Goal: Task Accomplishment & Management: Complete application form

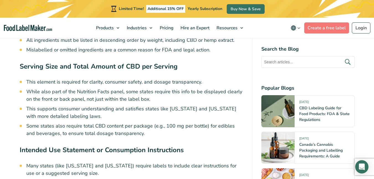
scroll to position [1918, 0]
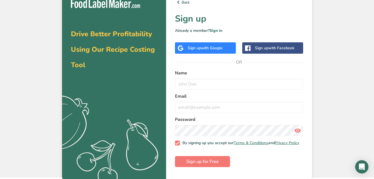
scroll to position [9, 0]
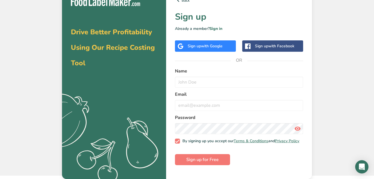
click at [219, 56] on div "Back Sign up Already a member? Sign in Sign up with Google Sign up with Faceboo…" at bounding box center [239, 83] width 146 height 191
click at [219, 50] on div "Sign up with Google" at bounding box center [205, 45] width 61 height 11
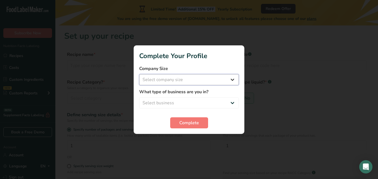
click at [199, 77] on select "Select company size Fewer than 10 Employees 10 to 50 Employees 51 to 500 Employ…" at bounding box center [189, 79] width 100 height 11
select select "2"
click at [139, 74] on select "Select company size Fewer than 10 Employees 10 to 50 Employees 51 to 500 Employ…" at bounding box center [189, 79] width 100 height 11
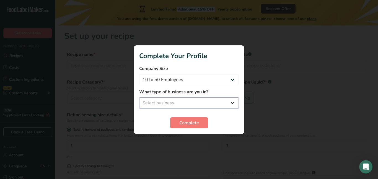
click at [176, 101] on select "Select business Packaged Food Manufacturer Restaurant & Cafe Bakery Meal Plans …" at bounding box center [189, 102] width 100 height 11
select select "8"
click at [139, 97] on select "Select business Packaged Food Manufacturer Restaurant & Cafe Bakery Meal Plans …" at bounding box center [189, 102] width 100 height 11
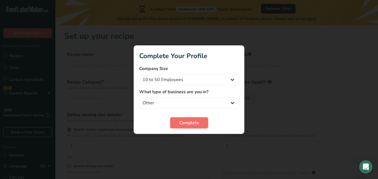
click at [199, 125] on button "Complete" at bounding box center [189, 122] width 38 height 11
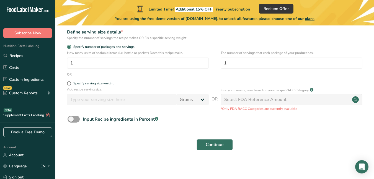
scroll to position [84, 0]
